Goal: Transaction & Acquisition: Subscribe to service/newsletter

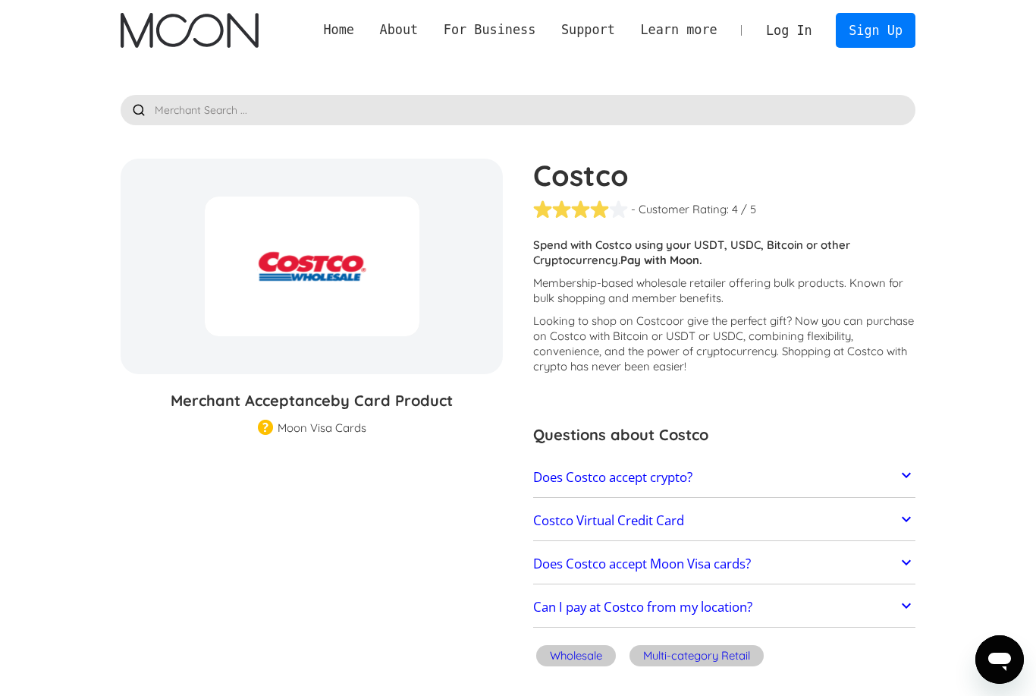
click at [587, 213] on div at bounding box center [571, 209] width 76 height 19
click at [588, 215] on div at bounding box center [571, 209] width 76 height 19
click at [717, 206] on div "- Customer Rating:" at bounding box center [680, 209] width 98 height 15
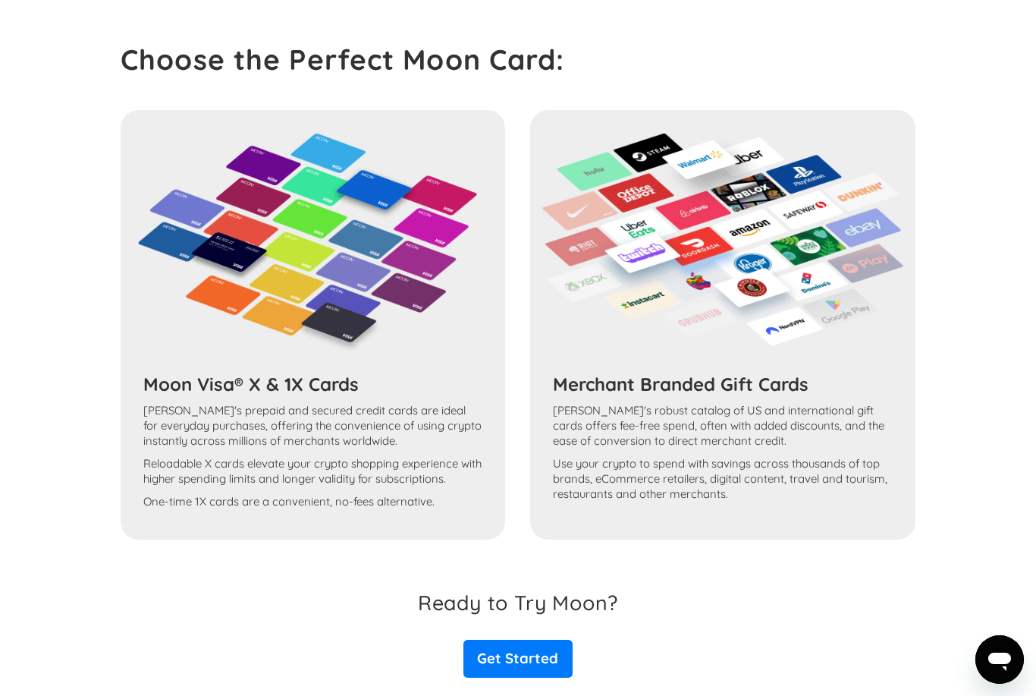
click at [555, 665] on link "Get Started" at bounding box center [518, 659] width 109 height 38
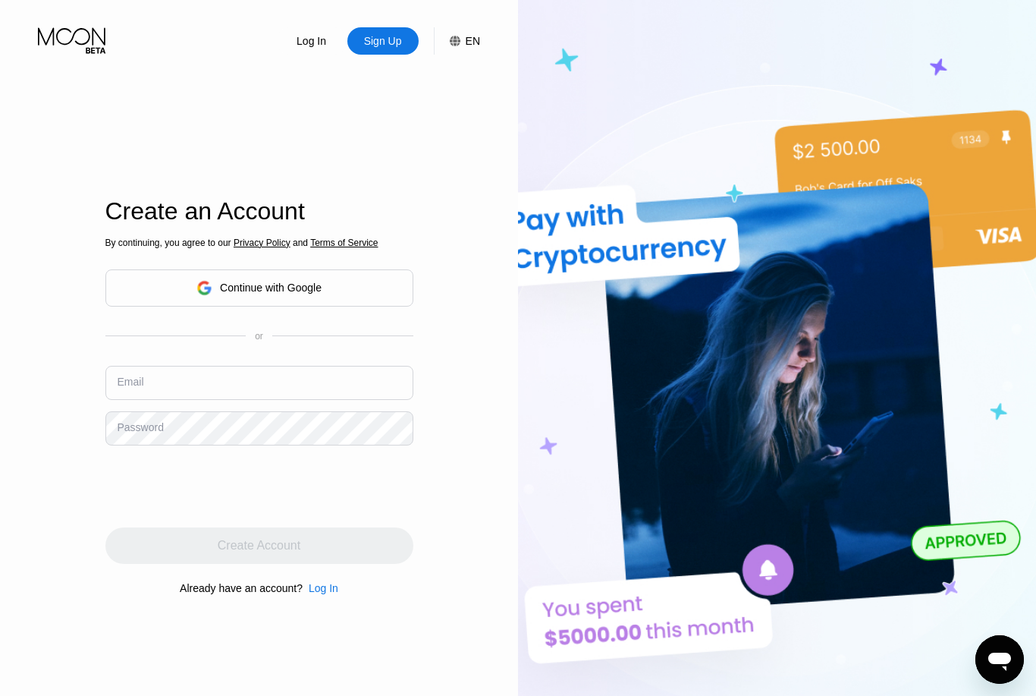
click at [96, 43] on icon at bounding box center [73, 40] width 71 height 27
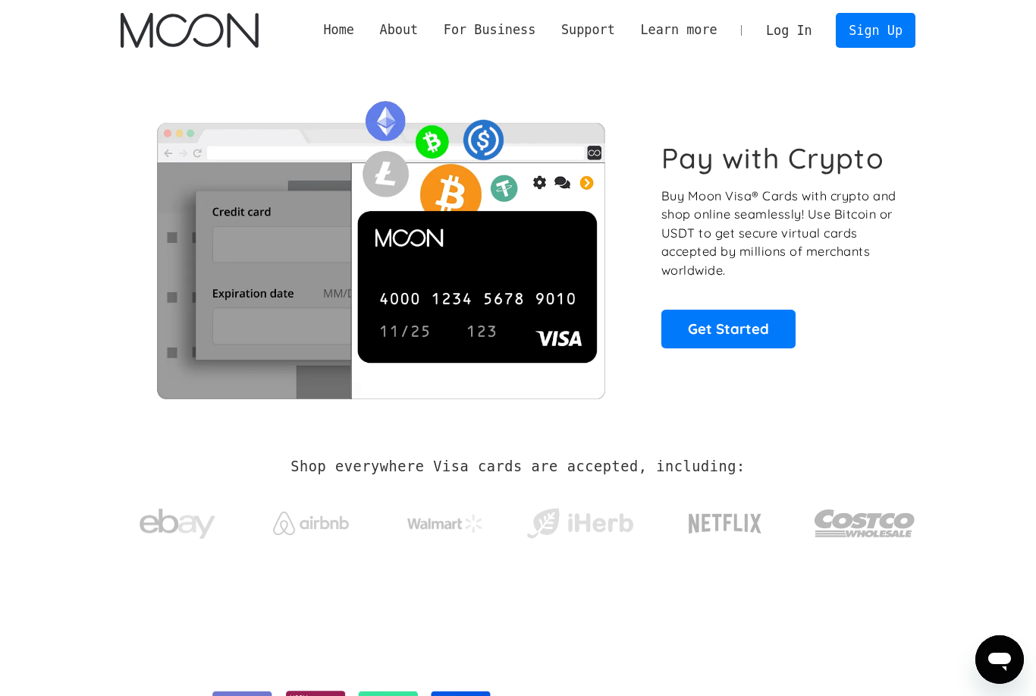
click at [345, 38] on link "Home" at bounding box center [339, 29] width 56 height 19
